Goal: Information Seeking & Learning: Understand process/instructions

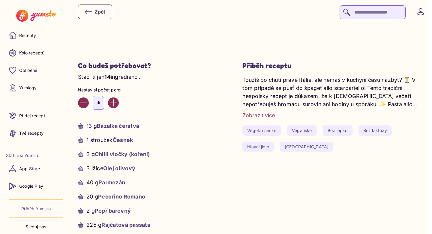
scroll to position [183, 0]
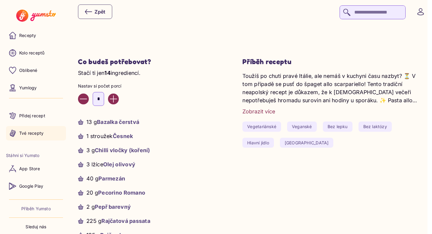
click at [43, 129] on link "Tvé recepty" at bounding box center [36, 133] width 60 height 14
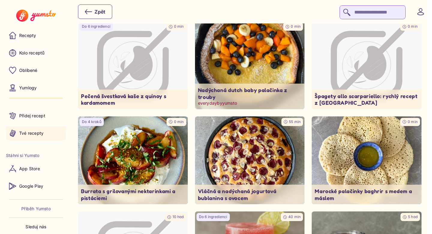
scroll to position [57, 0]
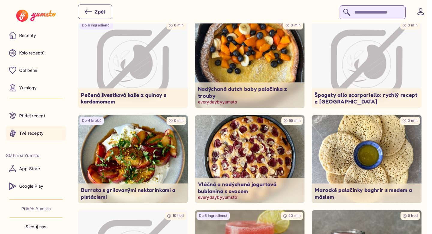
click at [265, 61] on img at bounding box center [249, 64] width 115 height 92
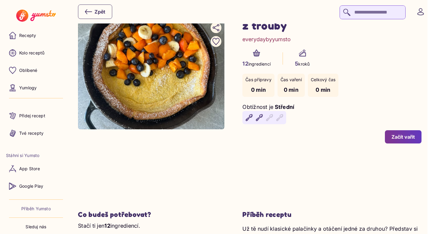
scroll to position [133, 0]
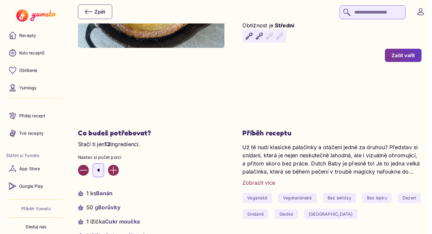
click at [413, 60] on button "Začít vařit" at bounding box center [403, 55] width 37 height 13
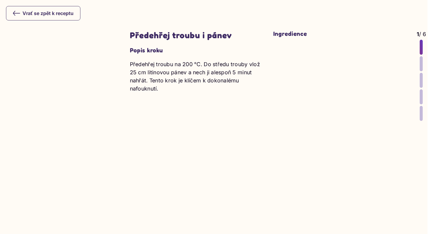
click at [422, 64] on yumsto-stepper-item-dots "1 / 6" at bounding box center [421, 75] width 9 height 91
click at [421, 64] on div at bounding box center [421, 63] width 3 height 15
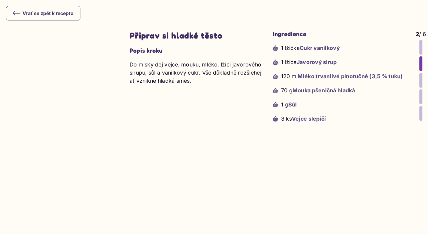
click at [420, 79] on div at bounding box center [421, 80] width 3 height 15
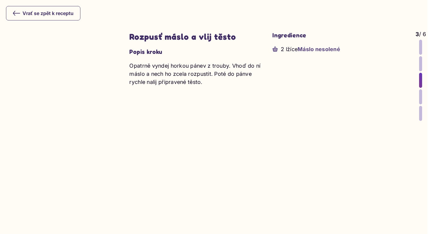
click at [421, 97] on div at bounding box center [420, 96] width 3 height 15
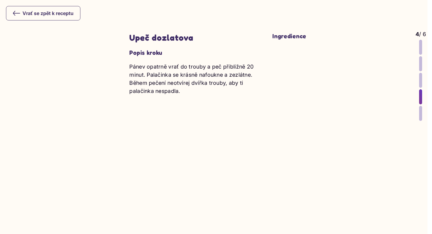
click at [421, 112] on div at bounding box center [420, 113] width 3 height 15
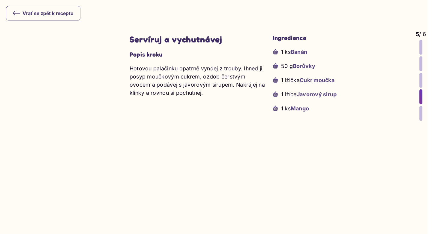
click at [15, 12] on icon at bounding box center [16, 13] width 7 height 7
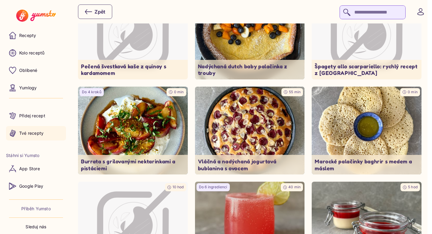
scroll to position [89, 0]
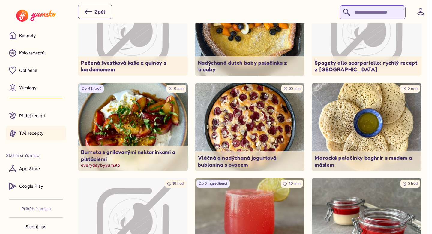
click at [139, 129] on img at bounding box center [132, 127] width 115 height 92
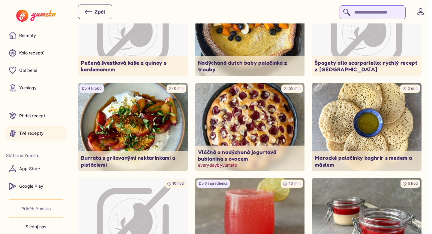
scroll to position [98, 0]
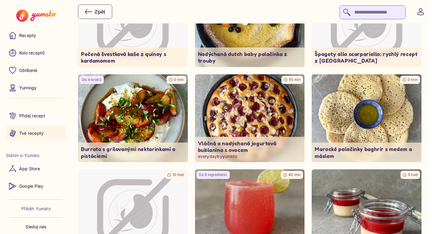
click at [252, 125] on img at bounding box center [249, 118] width 115 height 92
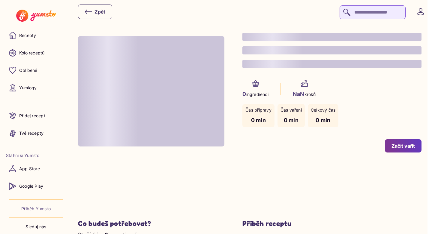
type input "*"
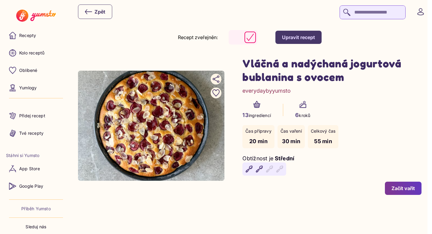
click at [95, 13] on div "Zpět" at bounding box center [95, 11] width 20 height 7
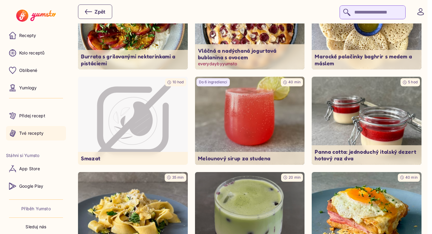
scroll to position [191, 0]
